Goal: Task Accomplishment & Management: Complete application form

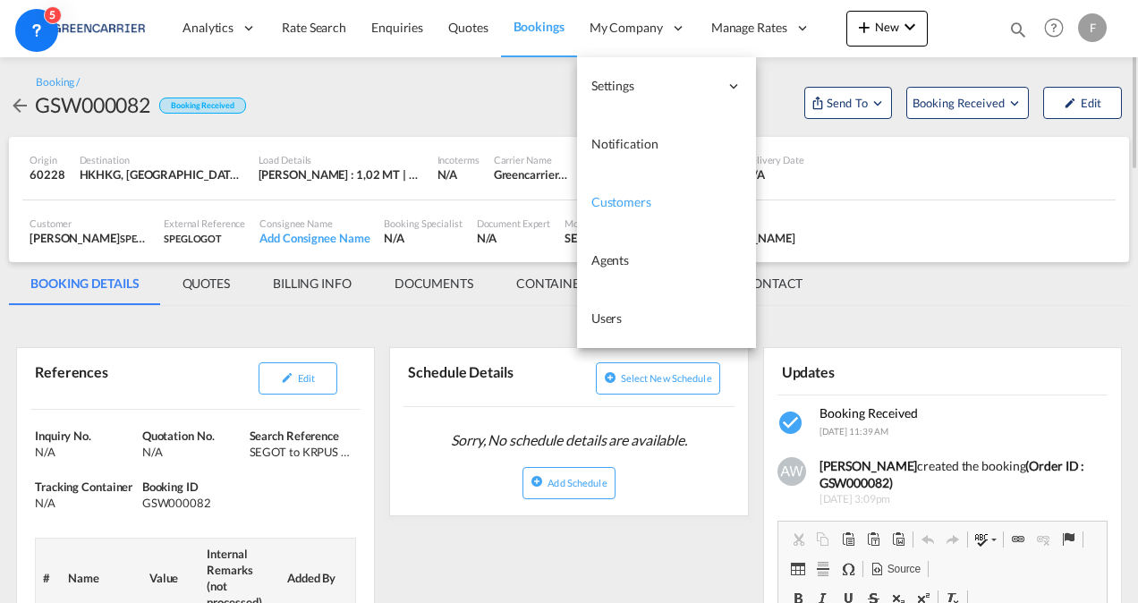
click at [620, 209] on span "Customers" at bounding box center [621, 202] width 60 height 18
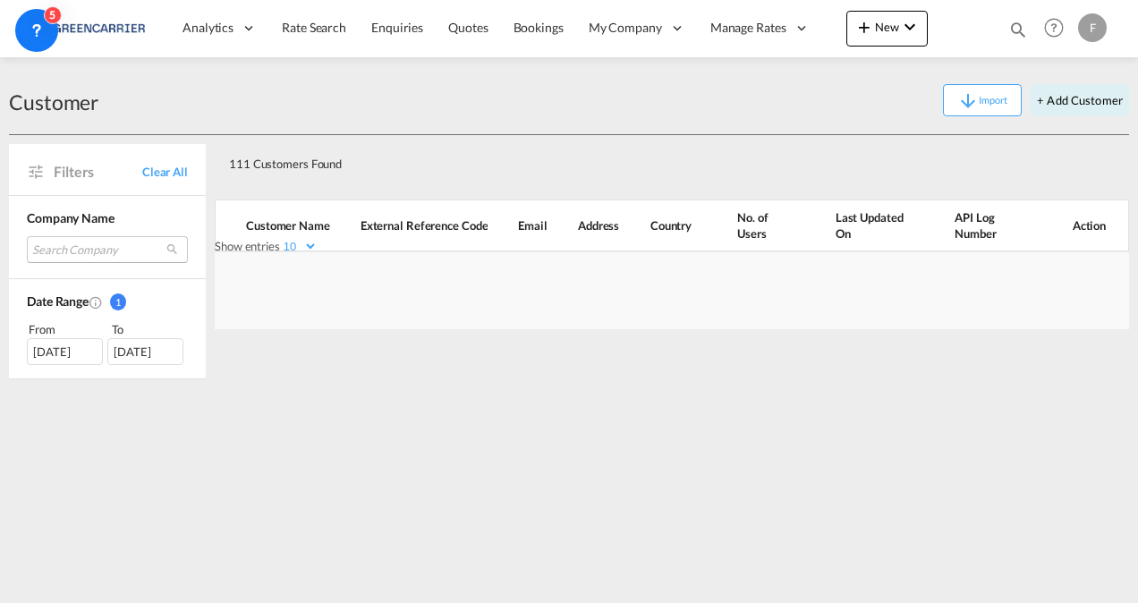
click at [88, 253] on md-select "Search Company consolidated shipping services llc craft multimodal ltda madelen…" at bounding box center [107, 249] width 161 height 27
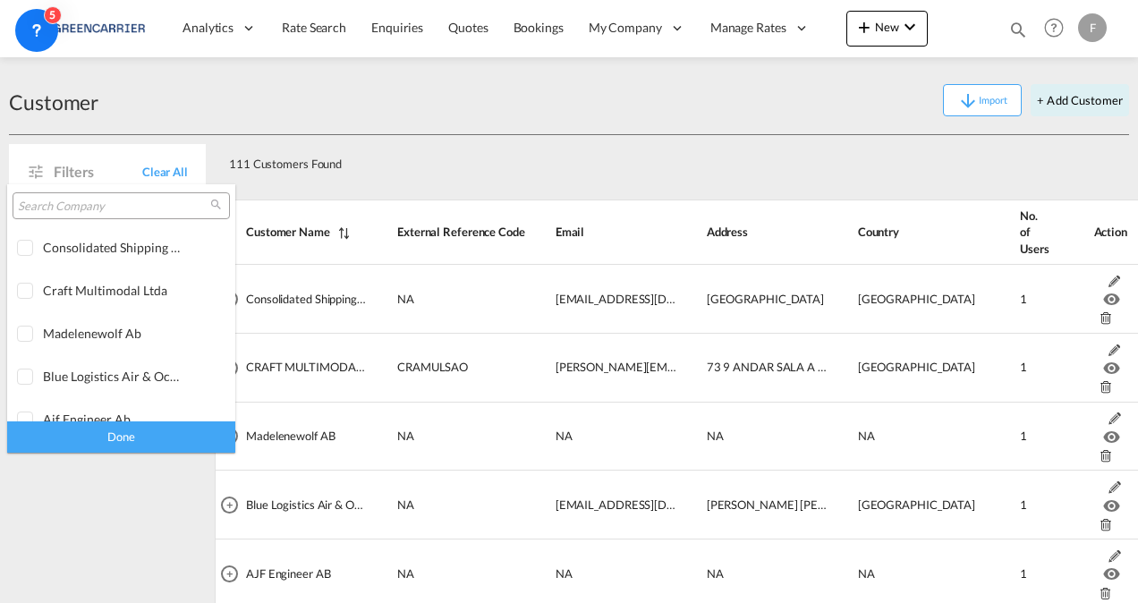
click at [79, 202] on input "search" at bounding box center [114, 207] width 192 height 16
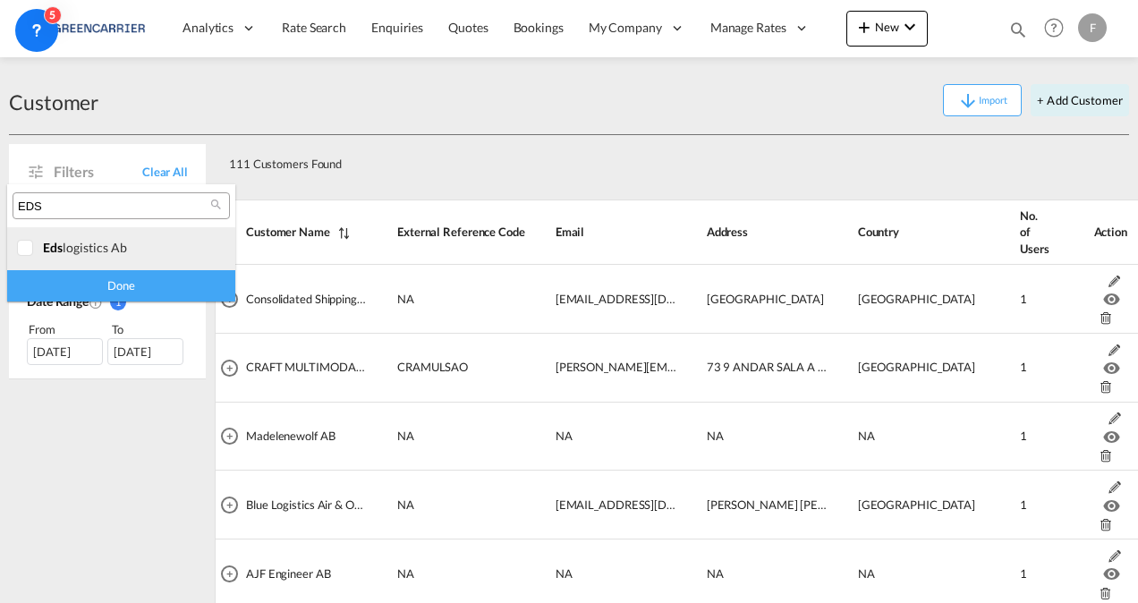
type input "EDS"
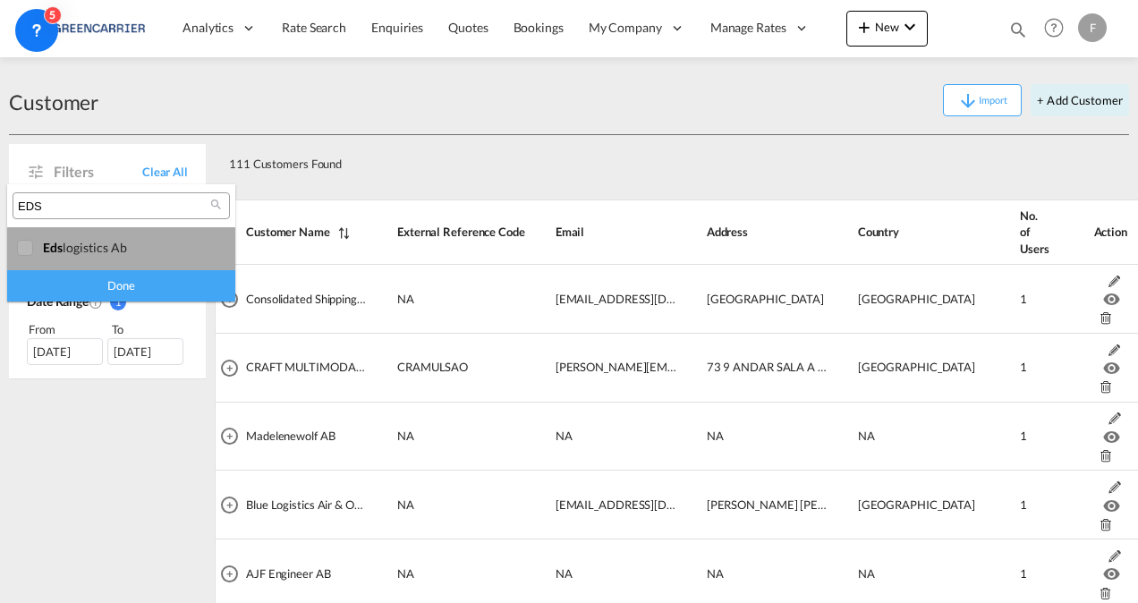
click at [84, 250] on div "eds logistics ab" at bounding box center [113, 247] width 140 height 15
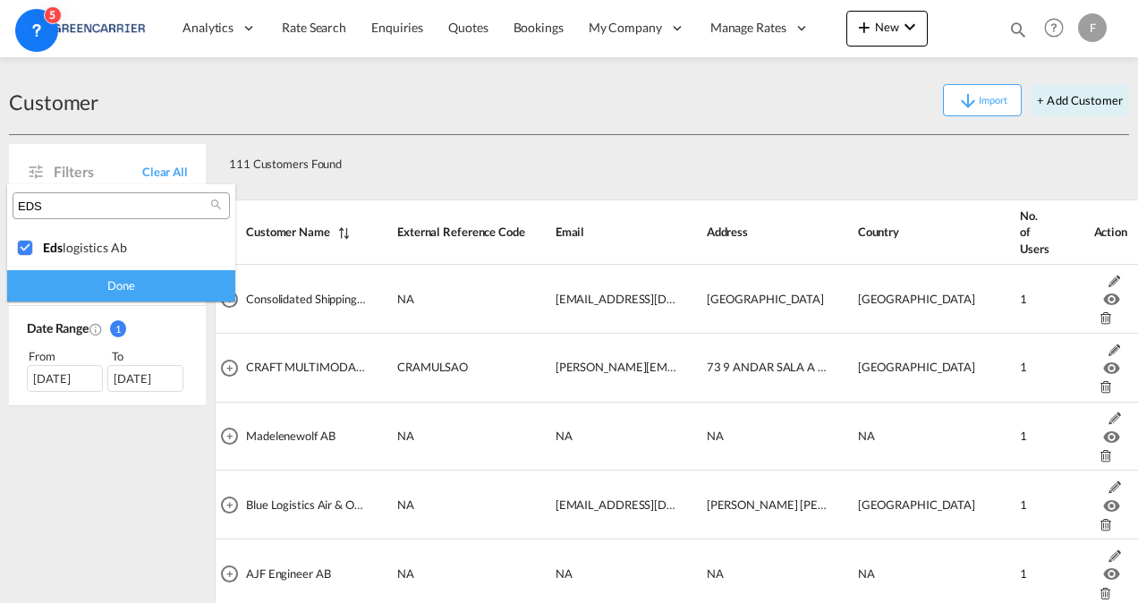
click at [111, 293] on div "Done" at bounding box center [121, 285] width 228 height 31
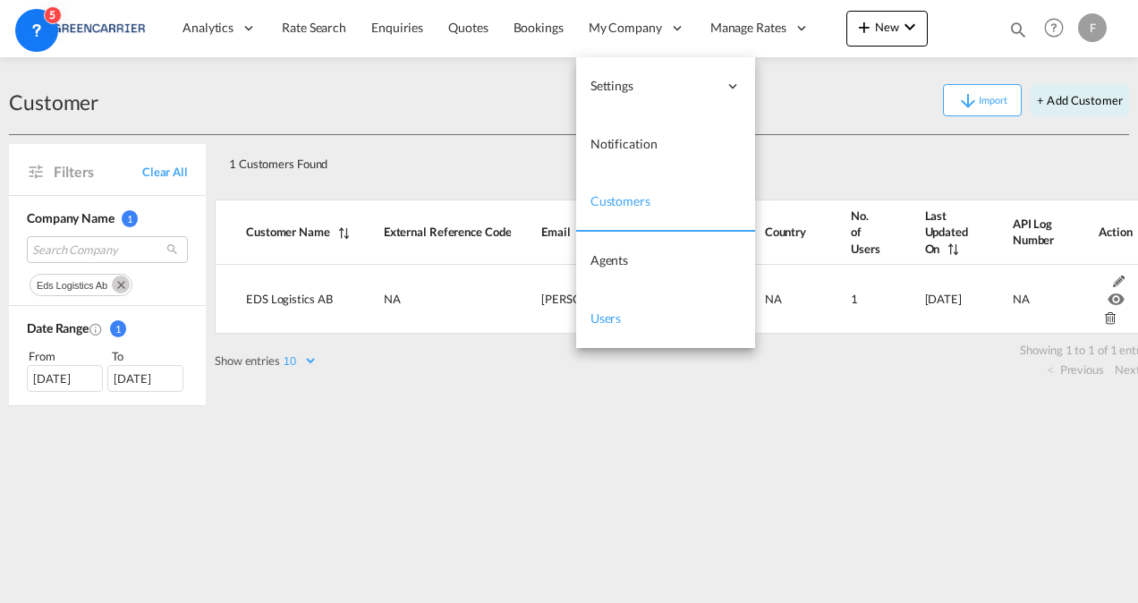
click at [623, 316] on link "Users" at bounding box center [665, 319] width 179 height 58
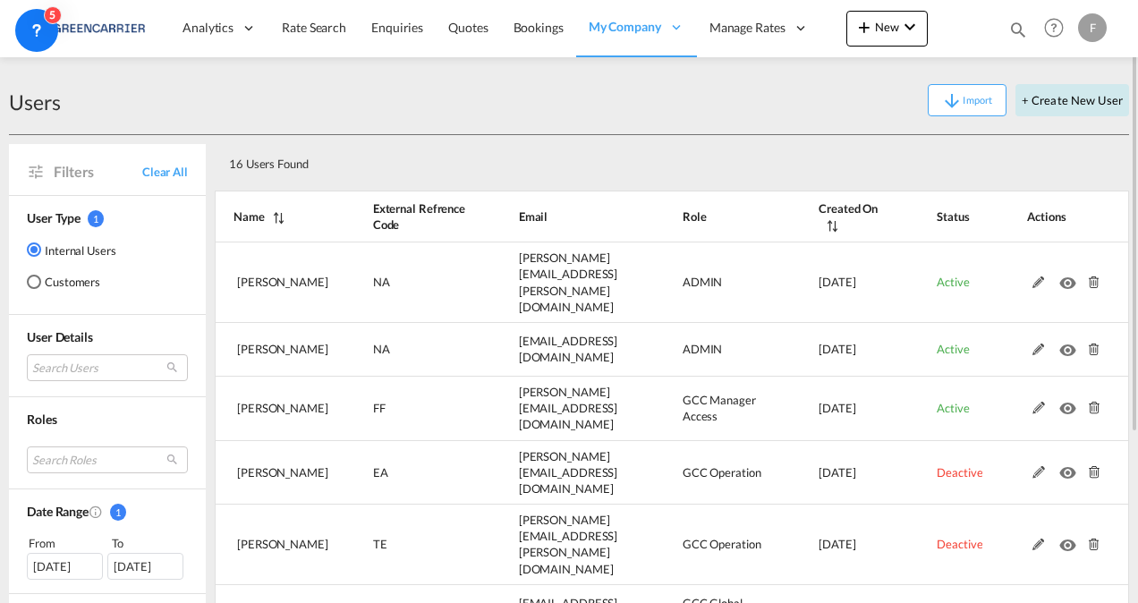
click at [1065, 104] on button "+ Create New User" at bounding box center [1072, 100] width 114 height 32
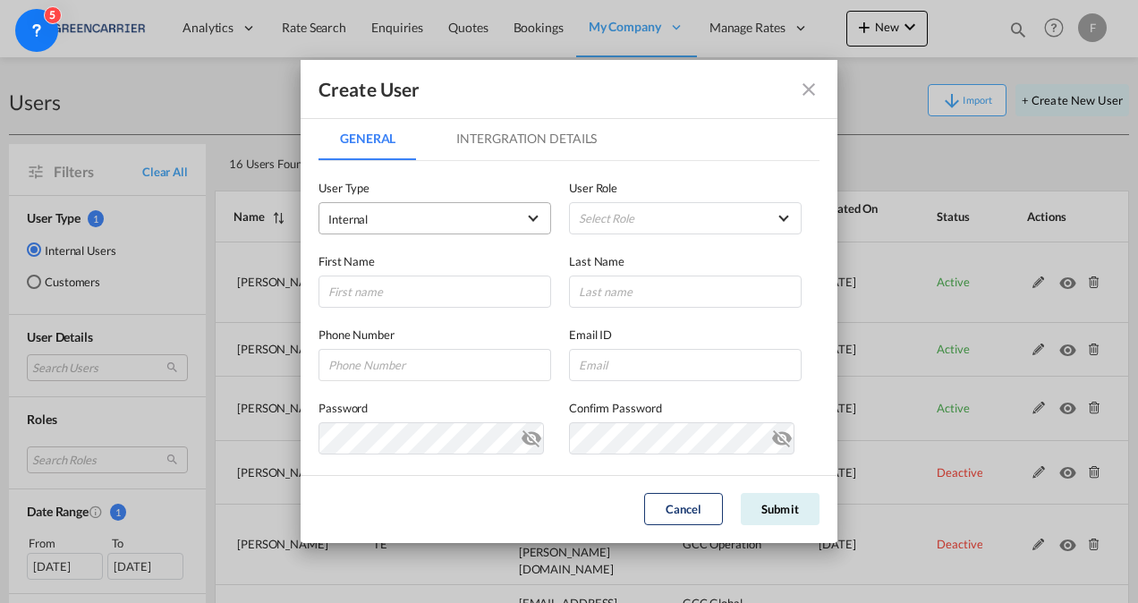
click at [430, 215] on span "Internal" at bounding box center [422, 219] width 188 height 18
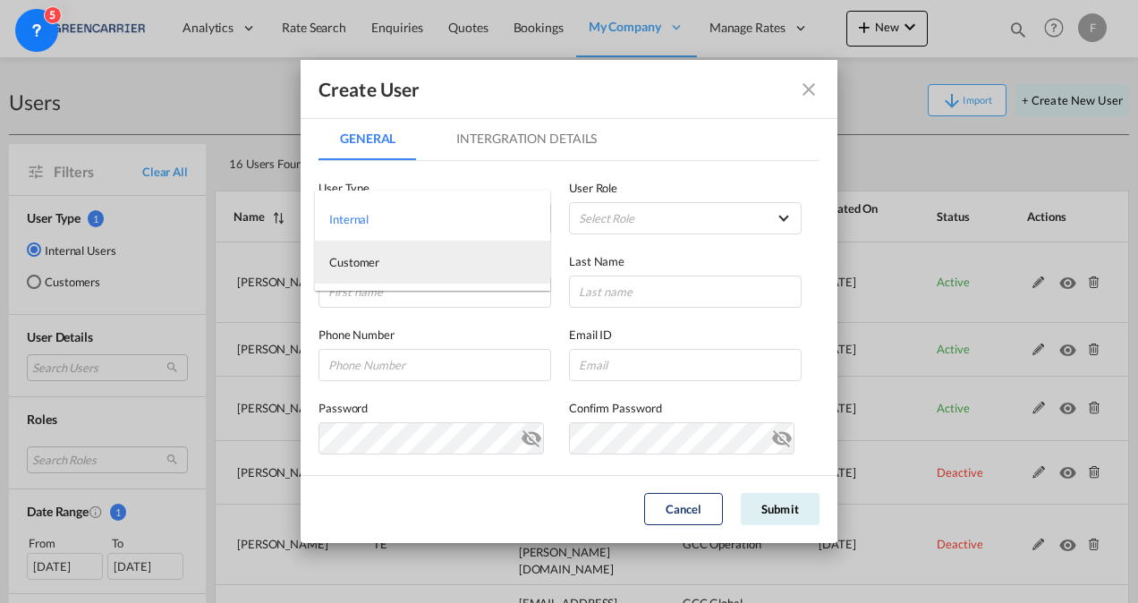
click at [382, 263] on md-option "Customer" at bounding box center [432, 262] width 235 height 43
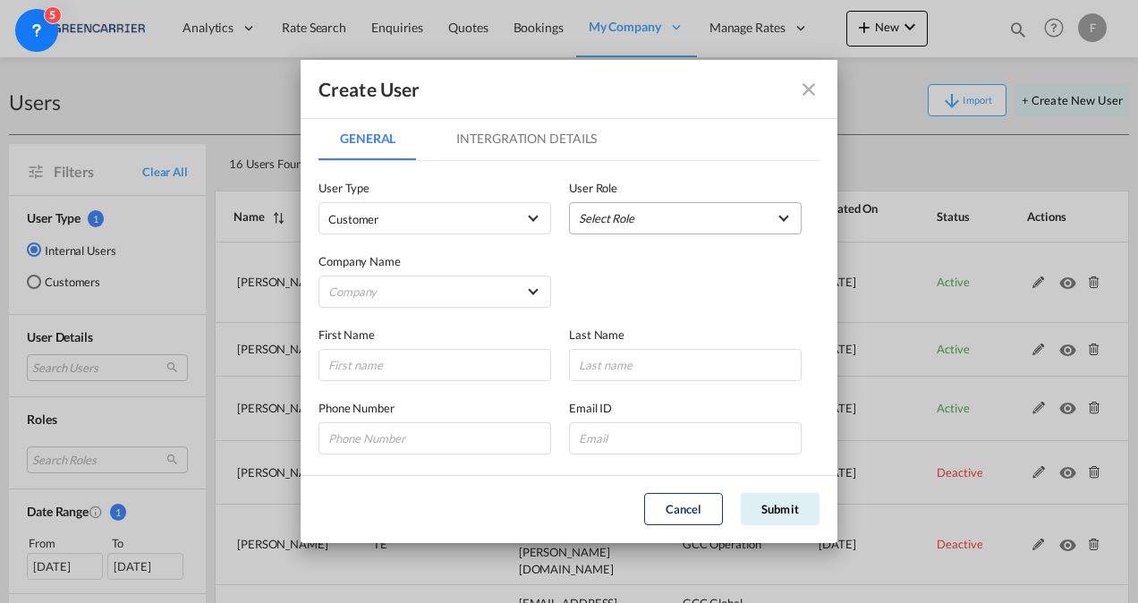
click at [591, 211] on md-select "Select Role BCO GLOBAL GCC Customer FCL Role USER_DEFINED GCC Customers LCL USE…" at bounding box center [685, 218] width 233 height 32
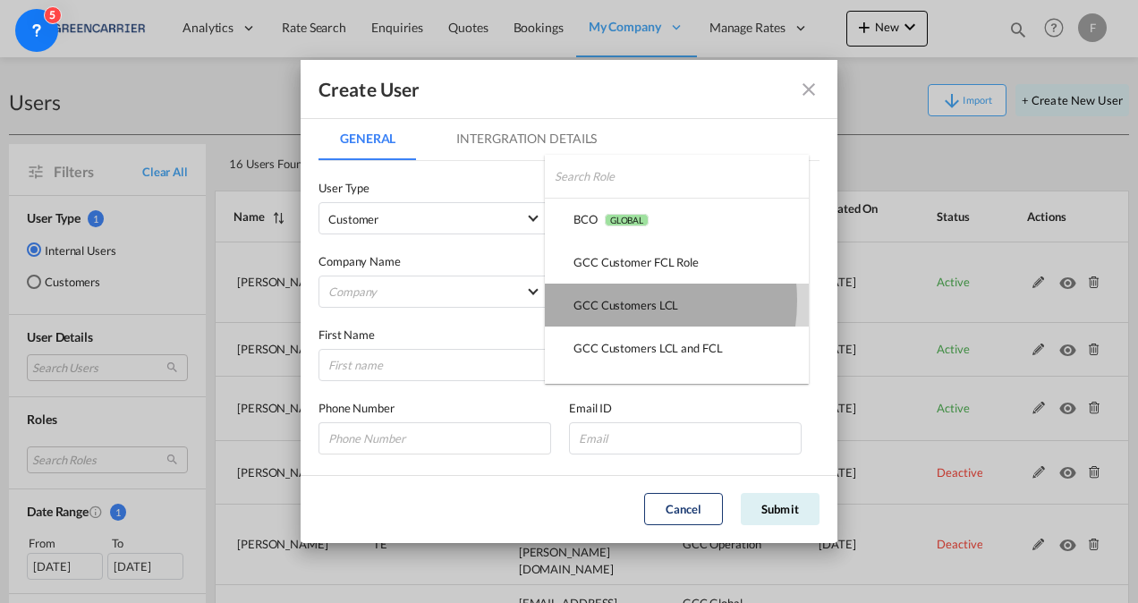
click at [608, 301] on div "GCC Customers LCL USER_DEFINED" at bounding box center [625, 305] width 105 height 16
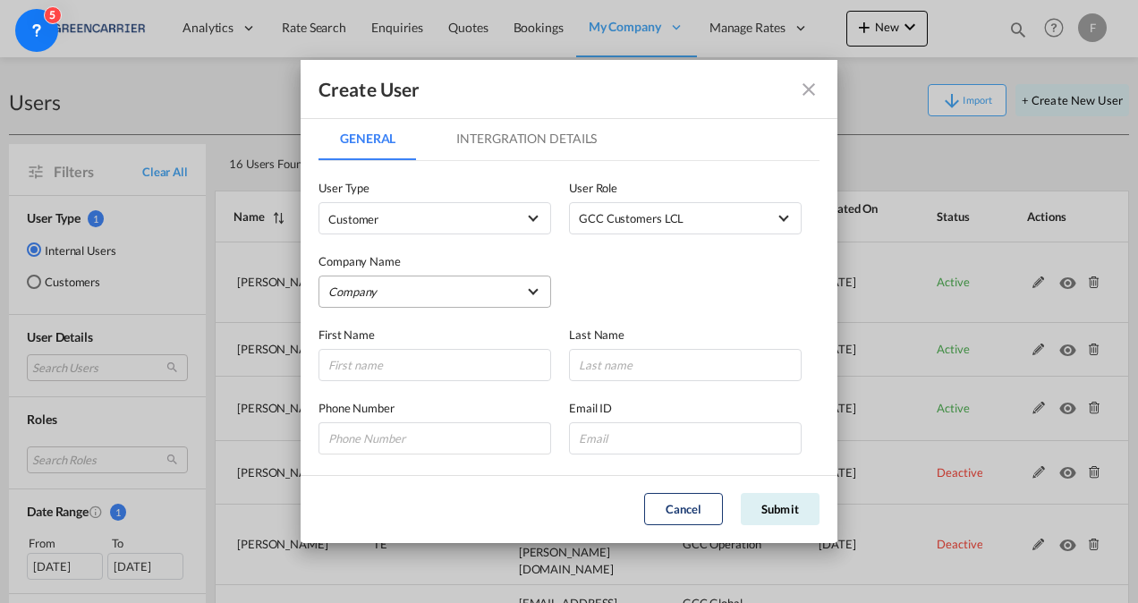
click at [385, 293] on md-select "Company A. Hartrodt [GEOGRAPHIC_DATA] A S AJF Engineer AB Atlantic Integrated F…" at bounding box center [434, 292] width 233 height 32
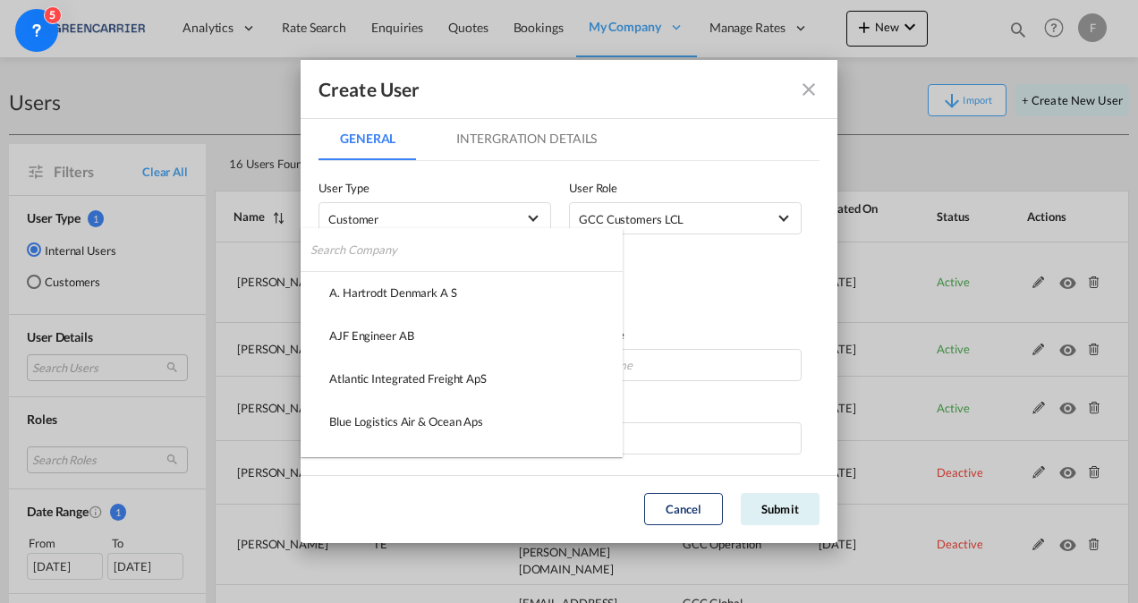
click at [390, 254] on input "search" at bounding box center [466, 249] width 312 height 43
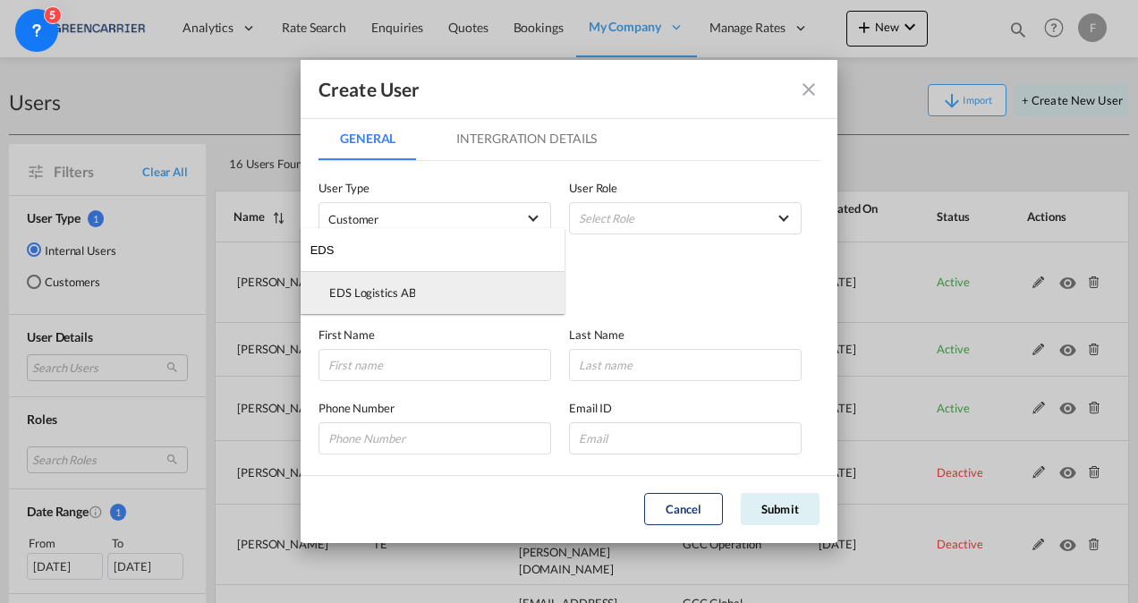
type input "EDS"
click at [378, 293] on div "EDS Logistics AB" at bounding box center [372, 292] width 86 height 16
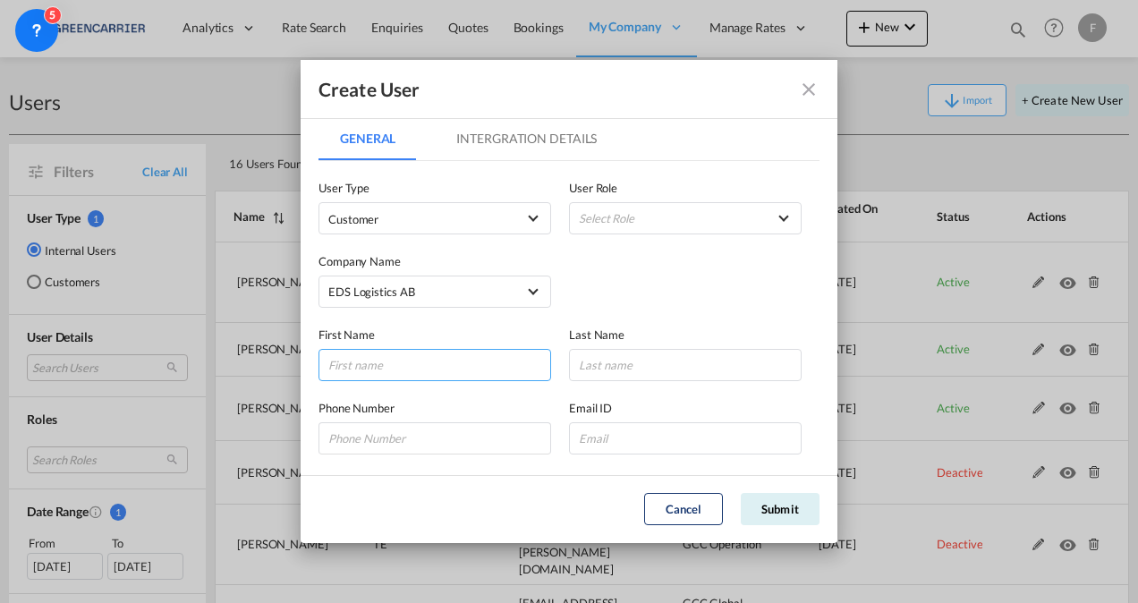
click at [385, 369] on input "GeneralIntergration Details ..." at bounding box center [434, 365] width 233 height 32
type input "[PERSON_NAME]"
type input "Nordenstahl"
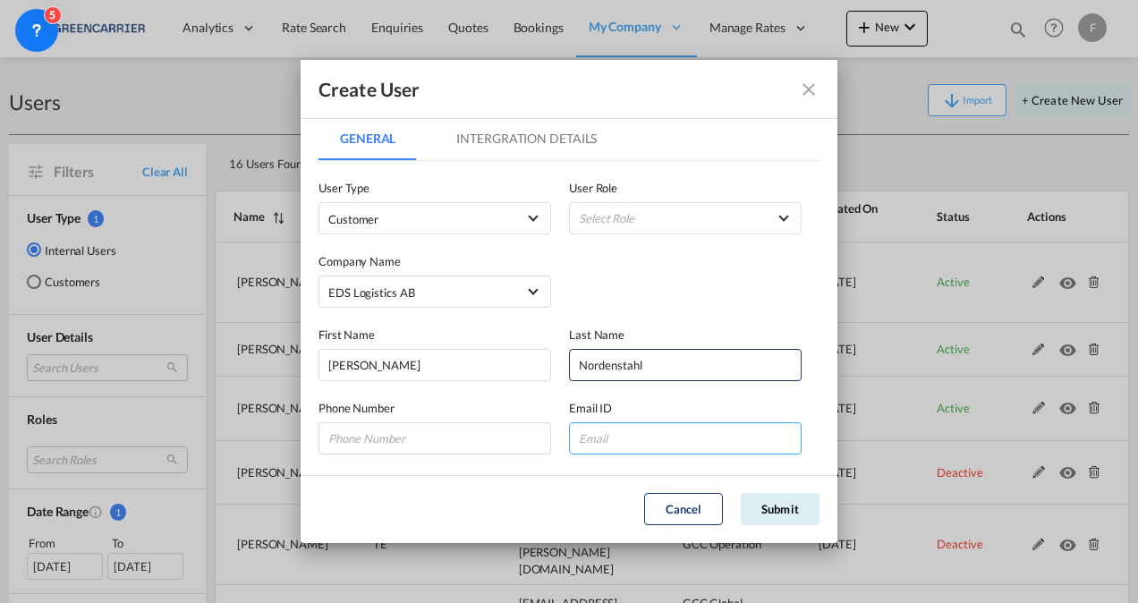
click at [613, 430] on input "GeneralIntergration Details ..." at bounding box center [685, 438] width 233 height 32
paste input "[PERSON_NAME][EMAIL_ADDRESS][DOMAIN_NAME]"
type input "[PERSON_NAME][EMAIL_ADDRESS][DOMAIN_NAME]"
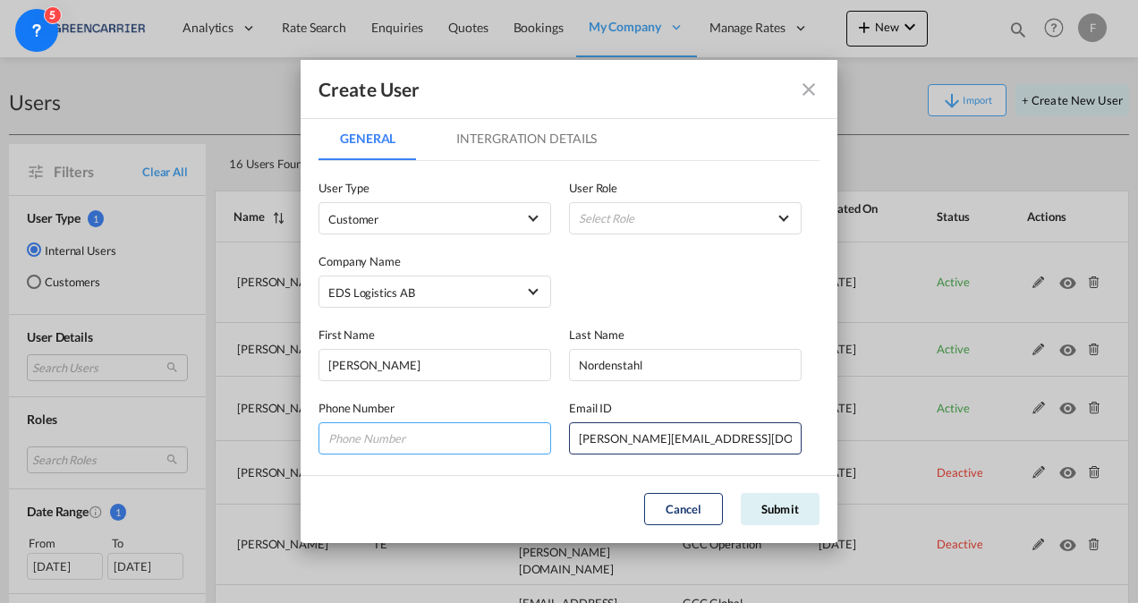
click at [449, 437] on input "GeneralIntergration Details ..." at bounding box center [434, 438] width 233 height 32
paste input "[PHONE_NUMBER]"
type input "[PHONE_NUMBER]"
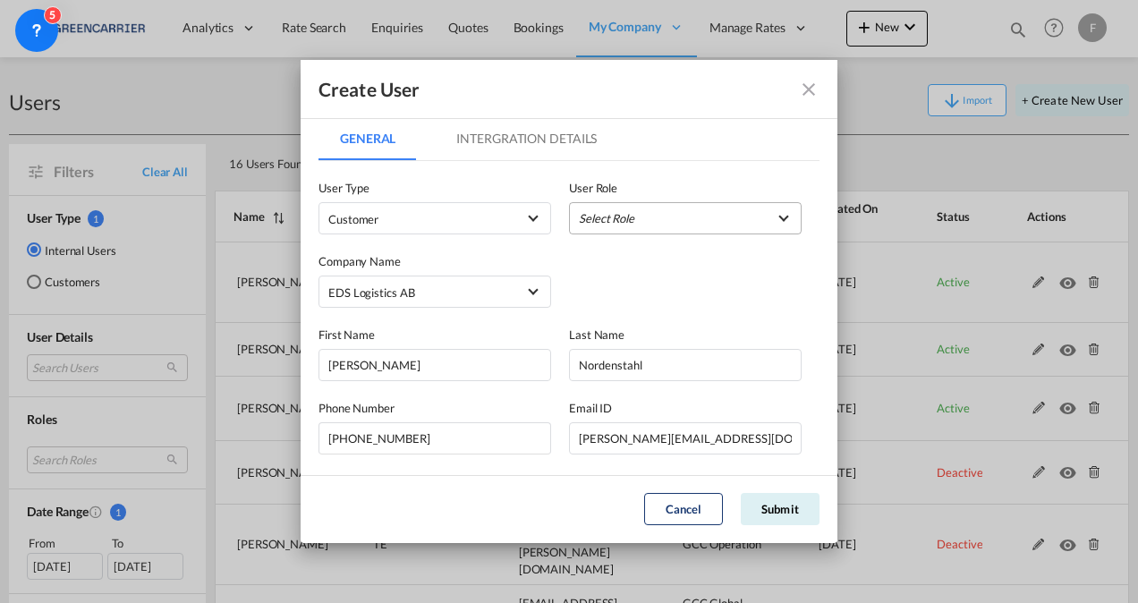
click at [633, 218] on md-select "Select Role" at bounding box center [685, 218] width 233 height 32
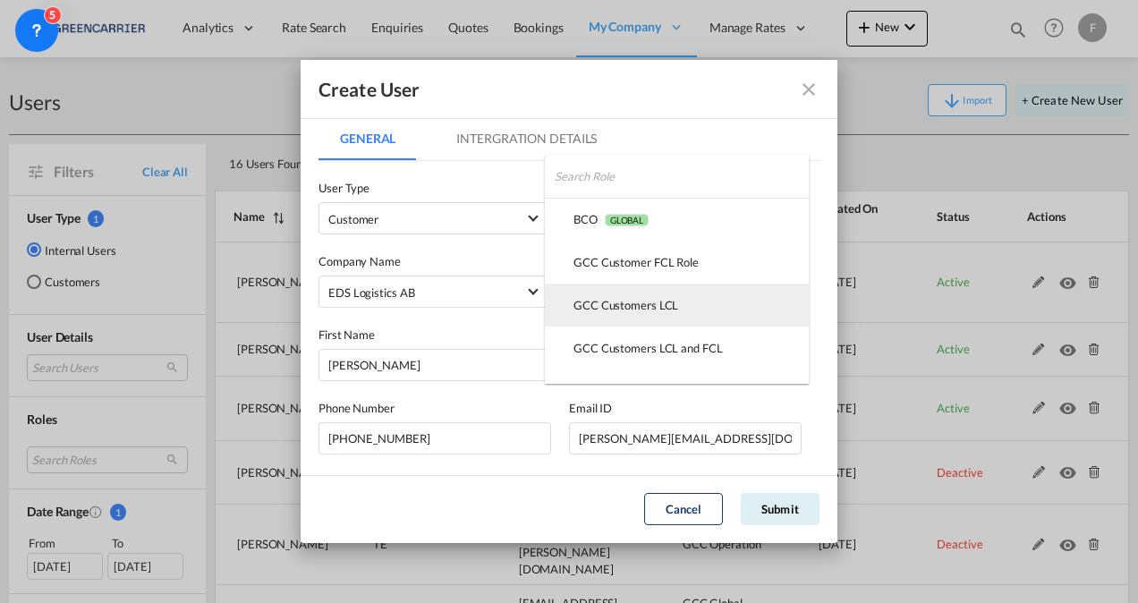
click at [627, 293] on md-option "GCC Customers LCL USER_DEFINED" at bounding box center [677, 305] width 264 height 43
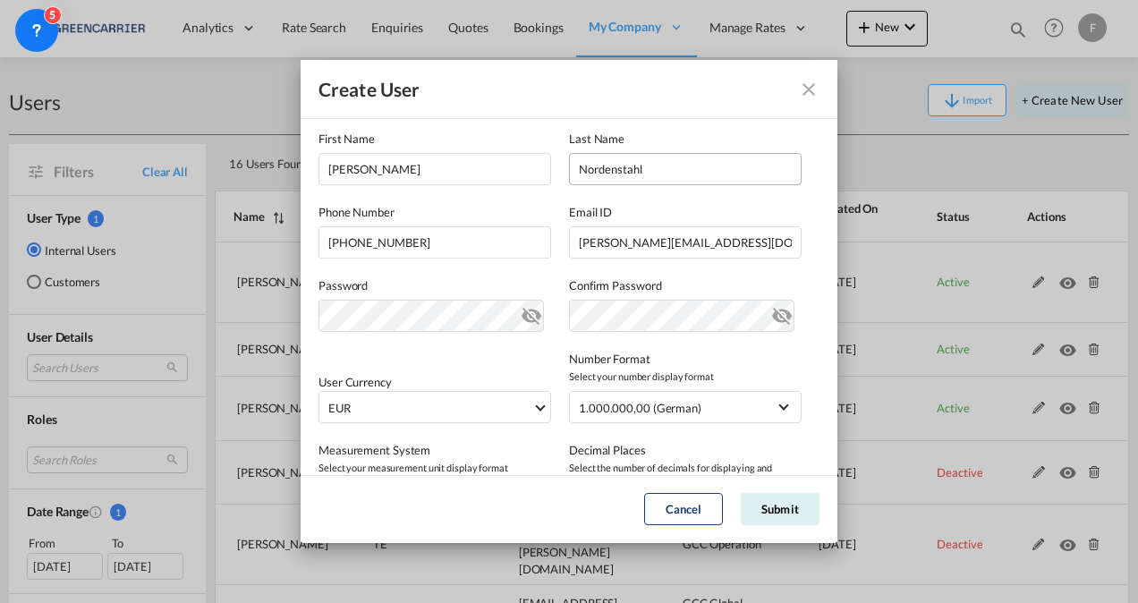
scroll to position [204, 0]
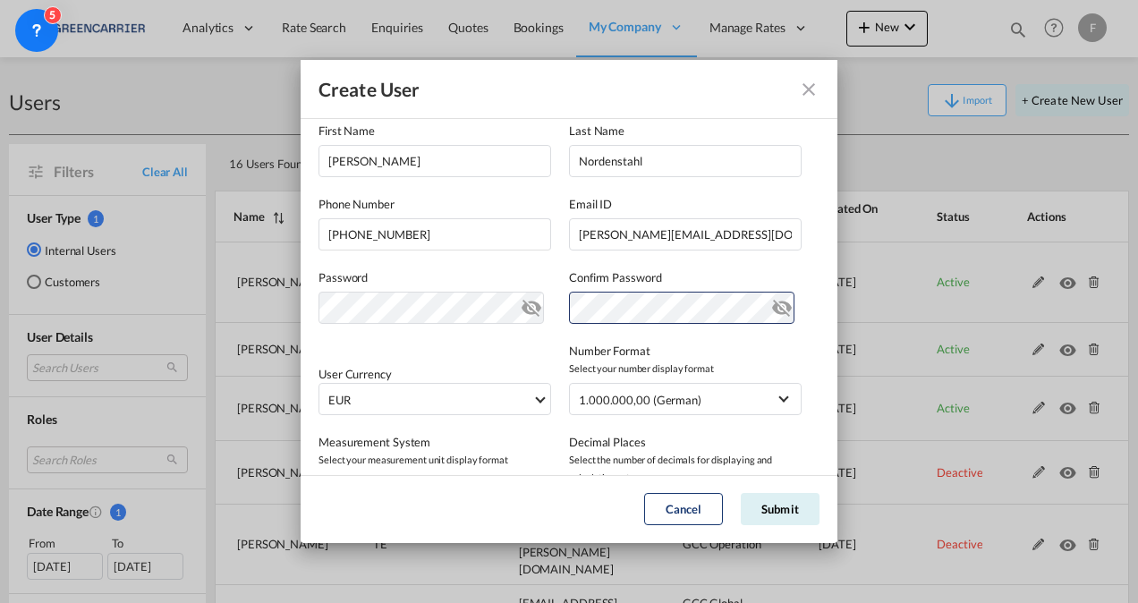
click at [528, 308] on md-icon "icon-eye-off" at bounding box center [531, 303] width 21 height 21
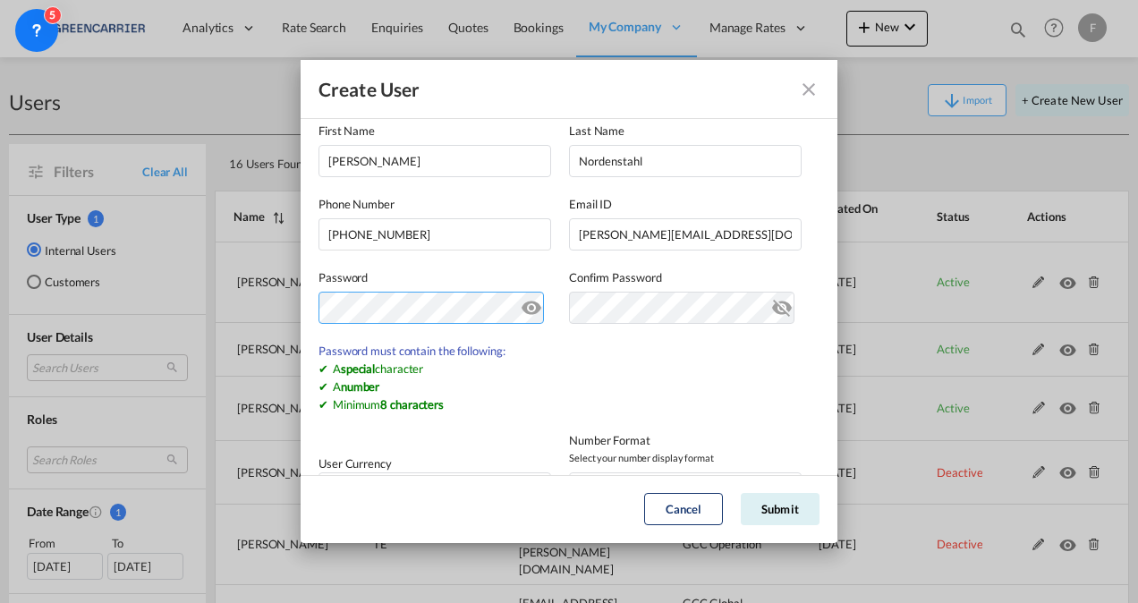
click at [292, 306] on div "Create User General Intergration Details General Intergration Details User Type…" at bounding box center [569, 301] width 1138 height 603
click at [771, 311] on md-icon "icon-eye-off" at bounding box center [781, 303] width 21 height 21
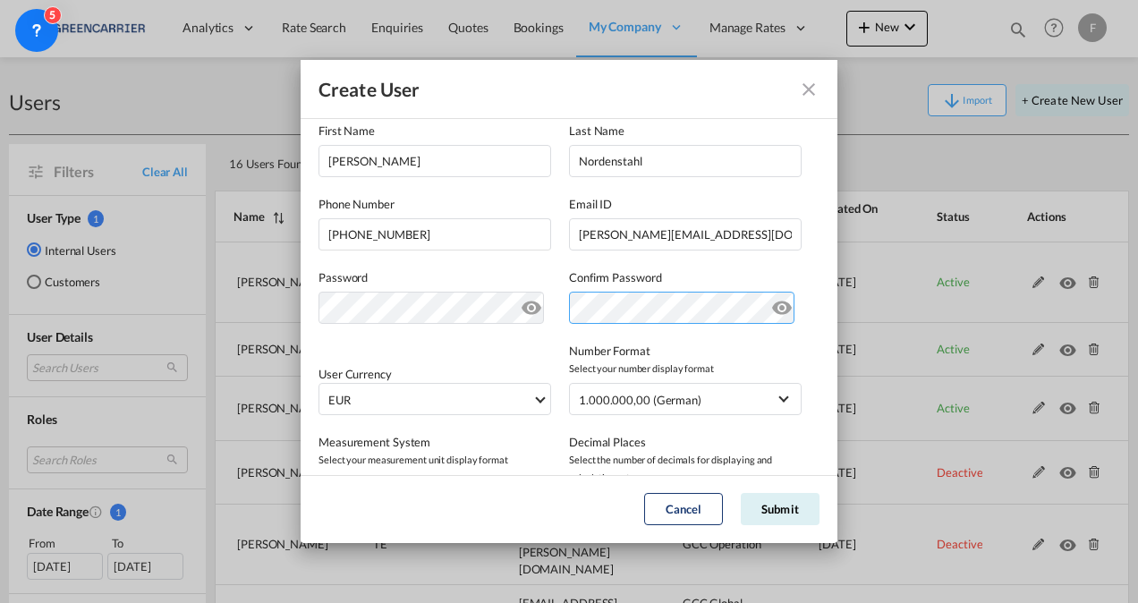
click at [501, 299] on div "Password Password must contain the following: A special character A number Mini…" at bounding box center [568, 286] width 501 height 73
click at [791, 510] on button "Submit" at bounding box center [780, 509] width 79 height 32
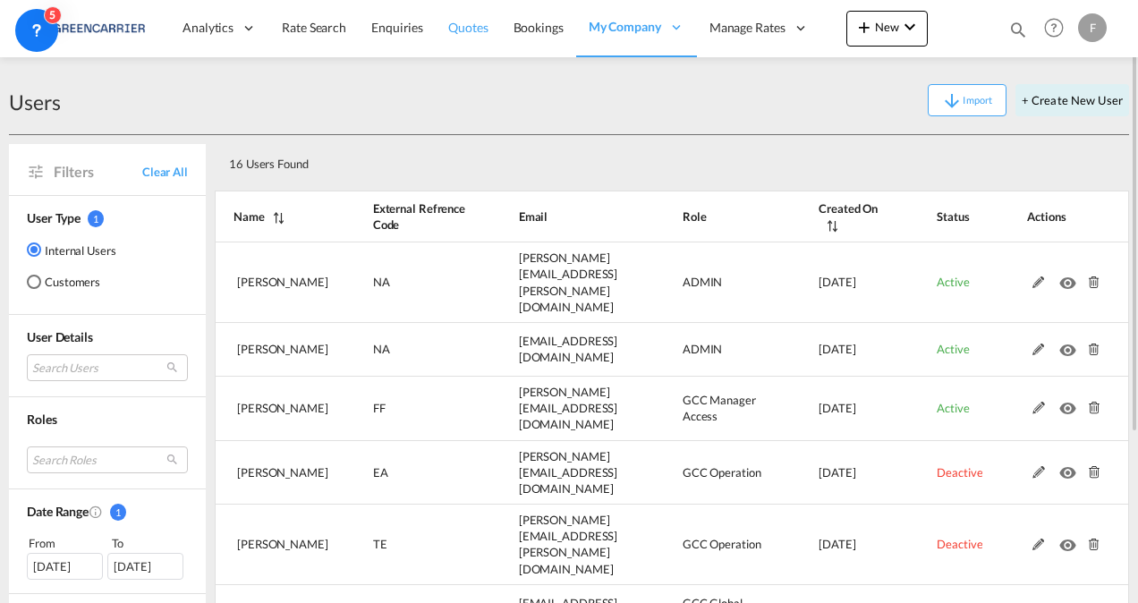
click at [453, 34] on span "Quotes" at bounding box center [467, 27] width 39 height 15
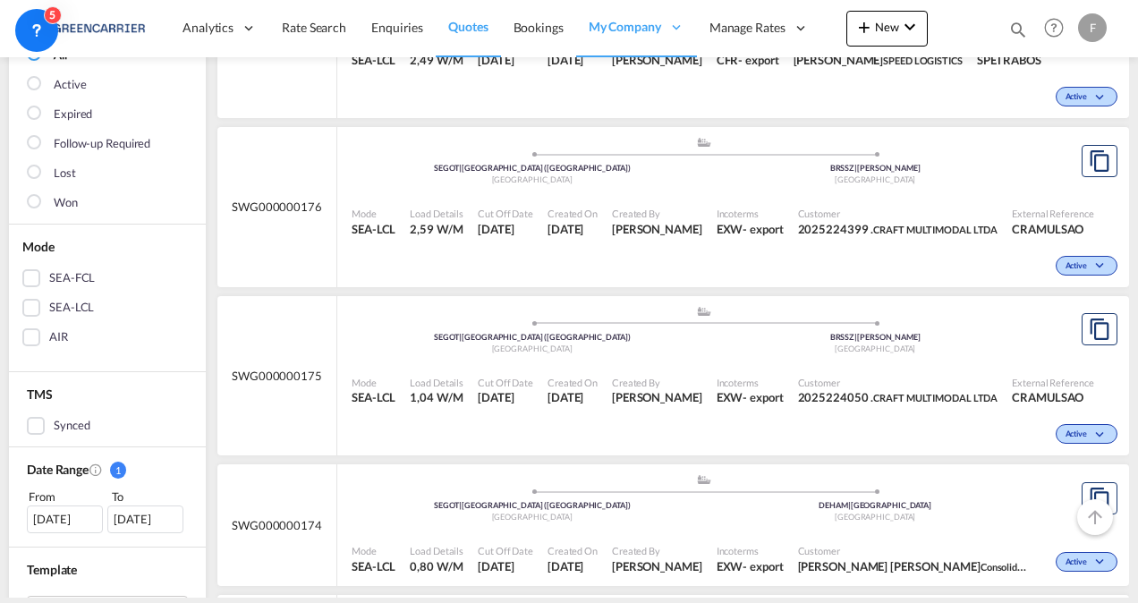
scroll to position [225, 0]
click at [645, 370] on div "Mode SEA-LCL Load Details 1,04 W/M Cut Off Date [DATE] Created On [DATE] Create…" at bounding box center [733, 409] width 792 height 92
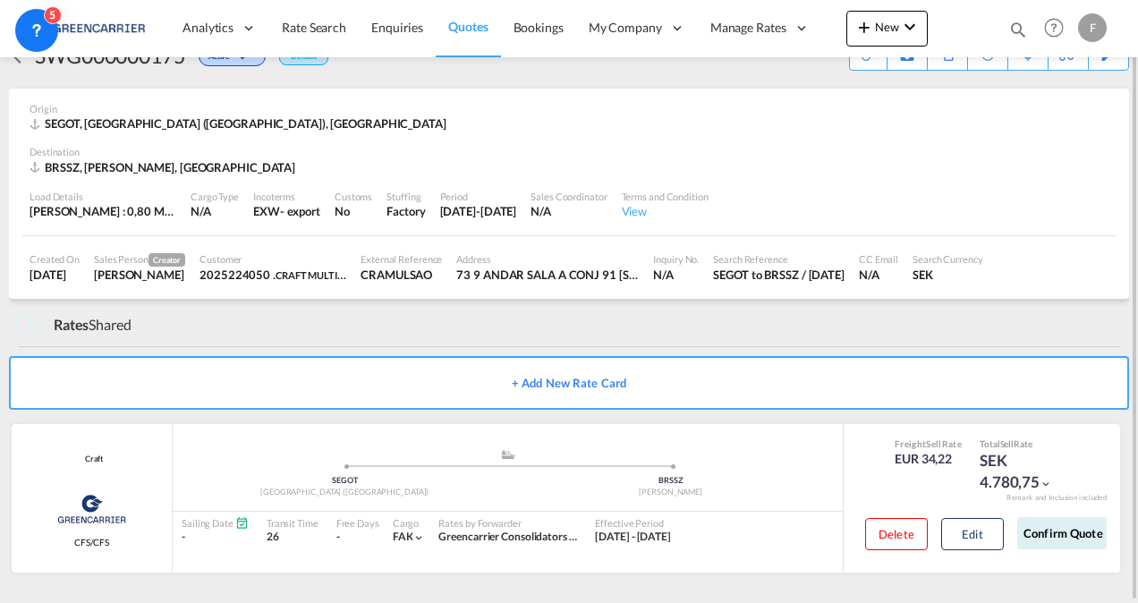
scroll to position [47, 0]
click at [462, 30] on span "Quotes" at bounding box center [467, 26] width 39 height 15
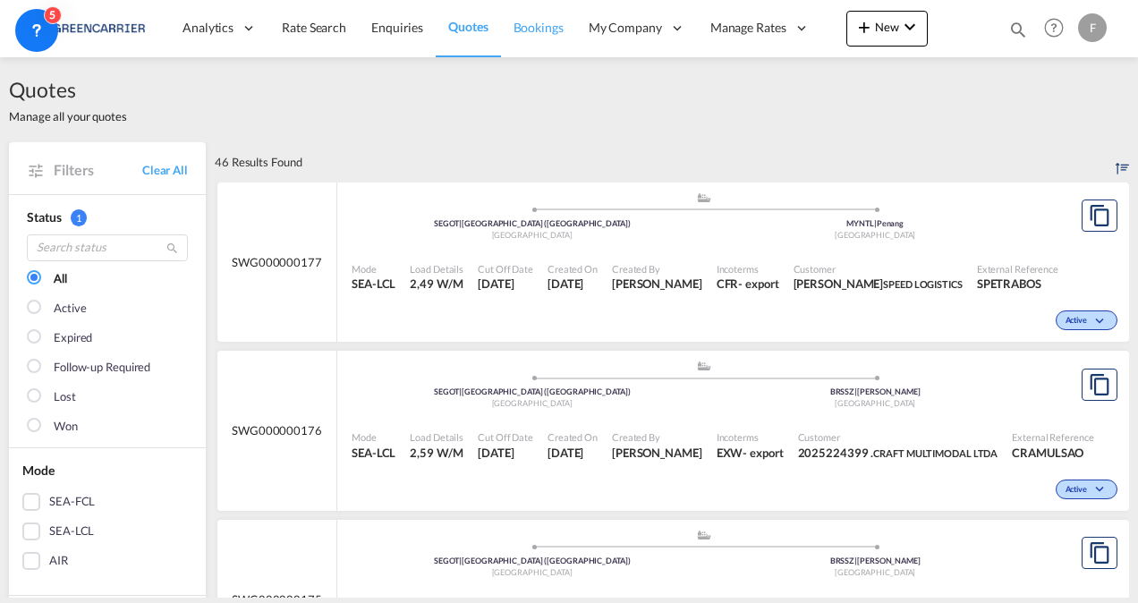
click at [545, 24] on span "Bookings" at bounding box center [538, 27] width 50 height 15
